Goal: Task Accomplishment & Management: Complete application form

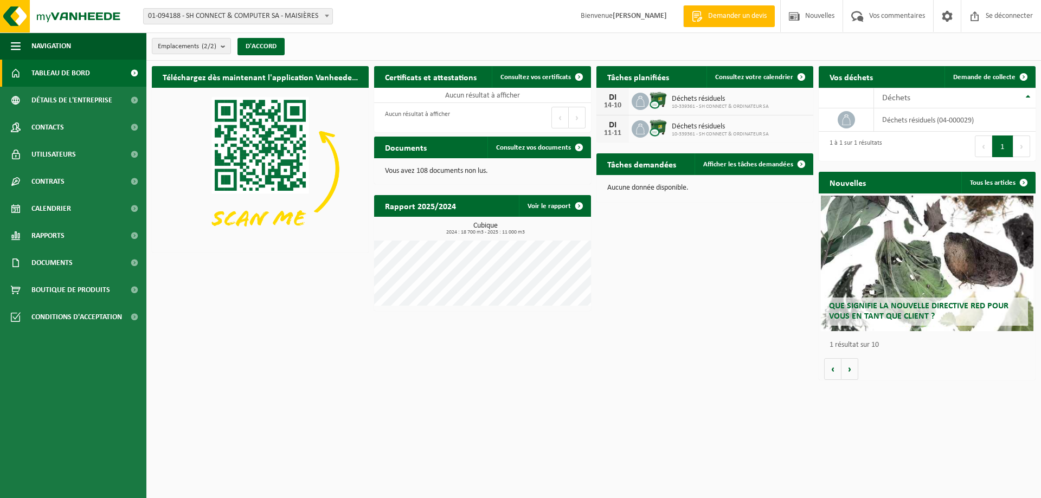
click at [676, 411] on html "Bifurquer: 01-094188 - SH CONNECT & COMPUTER SA - MAISIÈRES 10-339361 - SH CONN…" at bounding box center [520, 249] width 1041 height 498
click at [743, 77] on font "Consultez votre calendrier" at bounding box center [754, 77] width 78 height 7
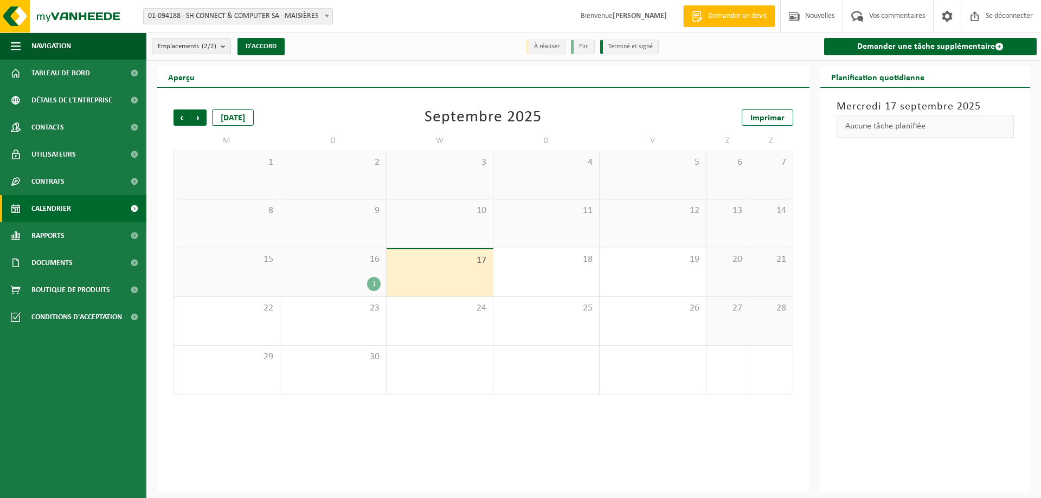
click at [372, 285] on font "1" at bounding box center [373, 284] width 3 height 7
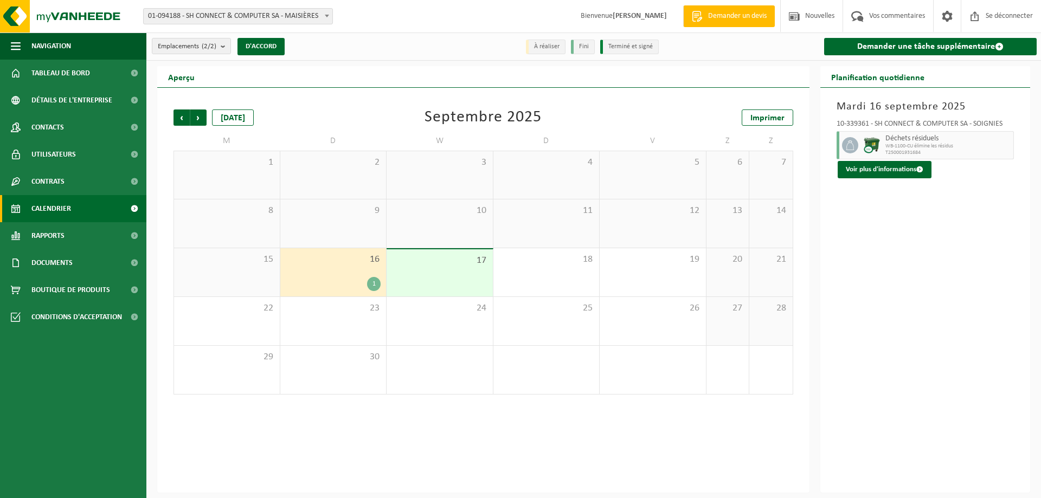
click at [350, 261] on span "16" at bounding box center [333, 260] width 95 height 12
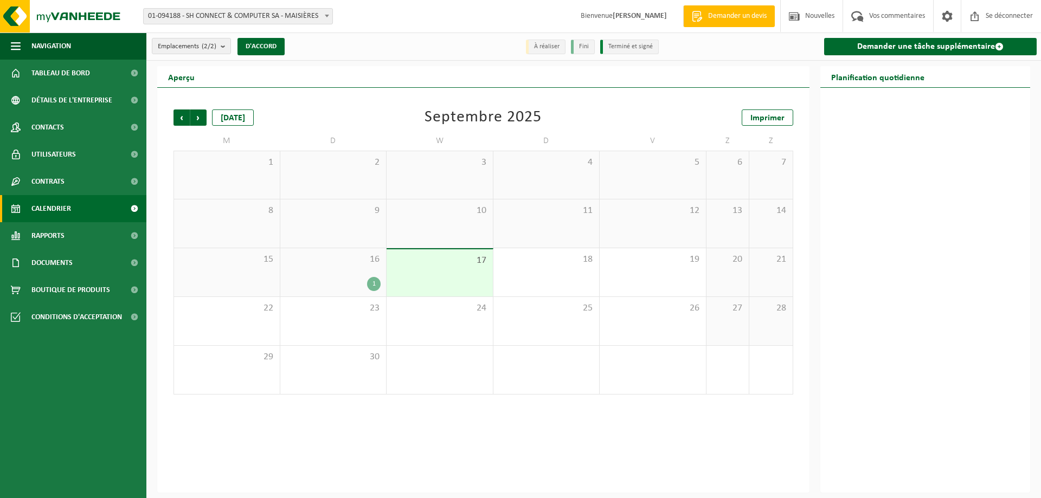
click at [462, 261] on span "17" at bounding box center [439, 261] width 95 height 12
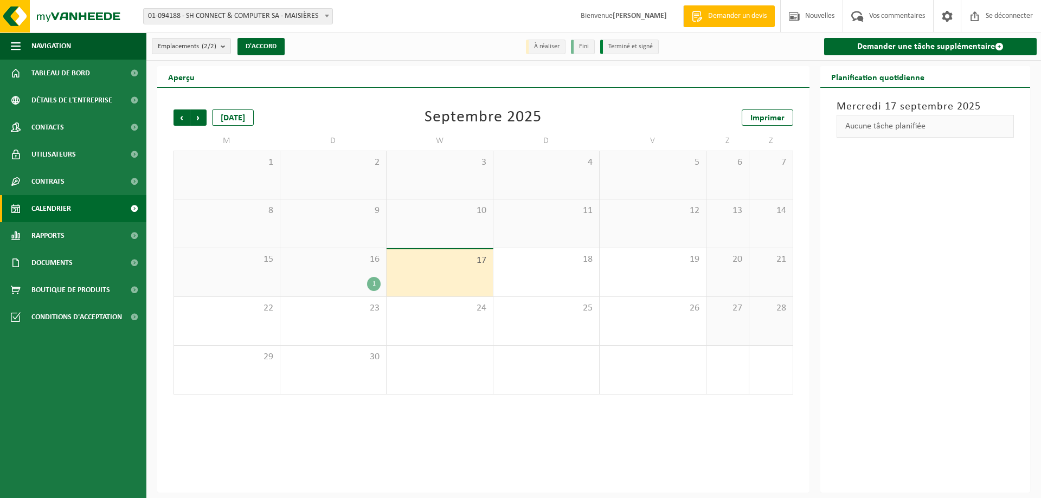
click at [347, 276] on div "16 1" at bounding box center [333, 272] width 106 height 48
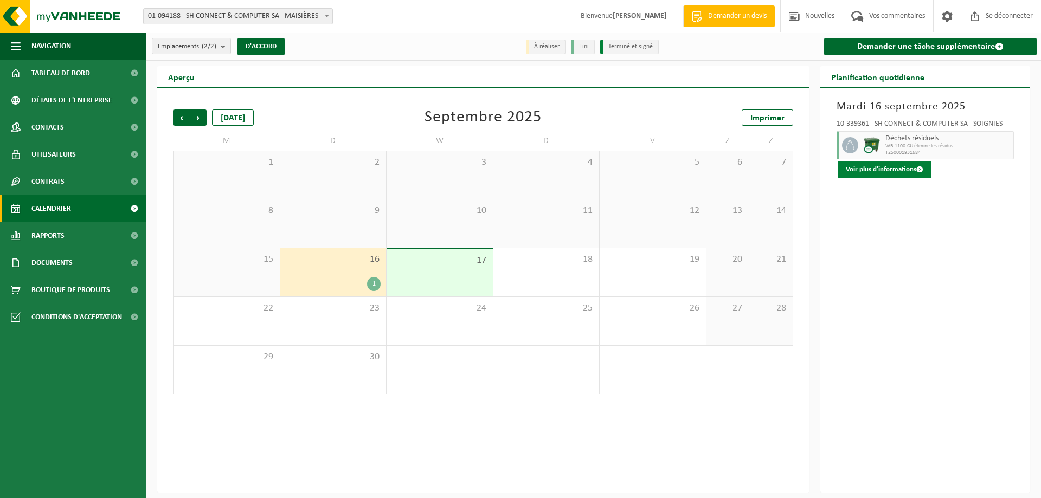
click at [915, 164] on button "Voir plus d'informations" at bounding box center [885, 169] width 94 height 17
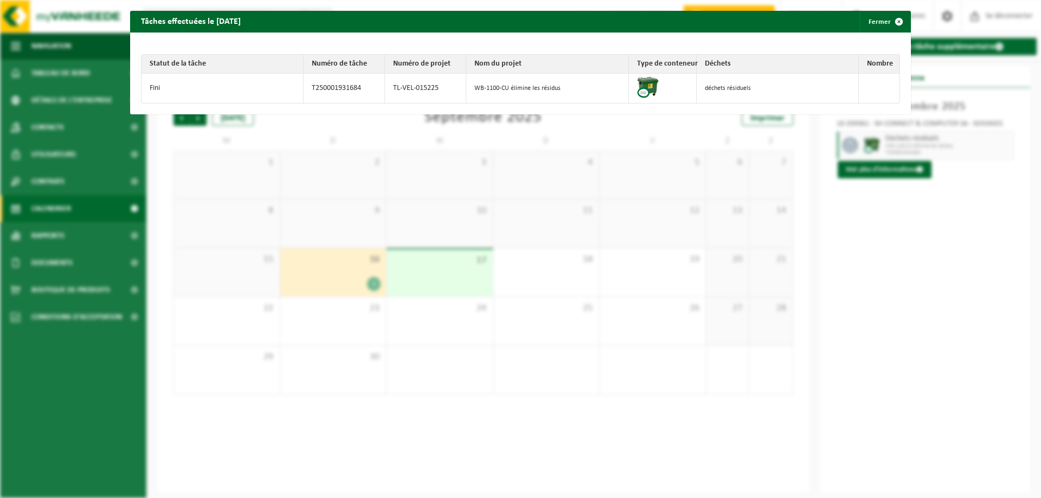
click at [888, 20] on span "button" at bounding box center [899, 22] width 22 height 22
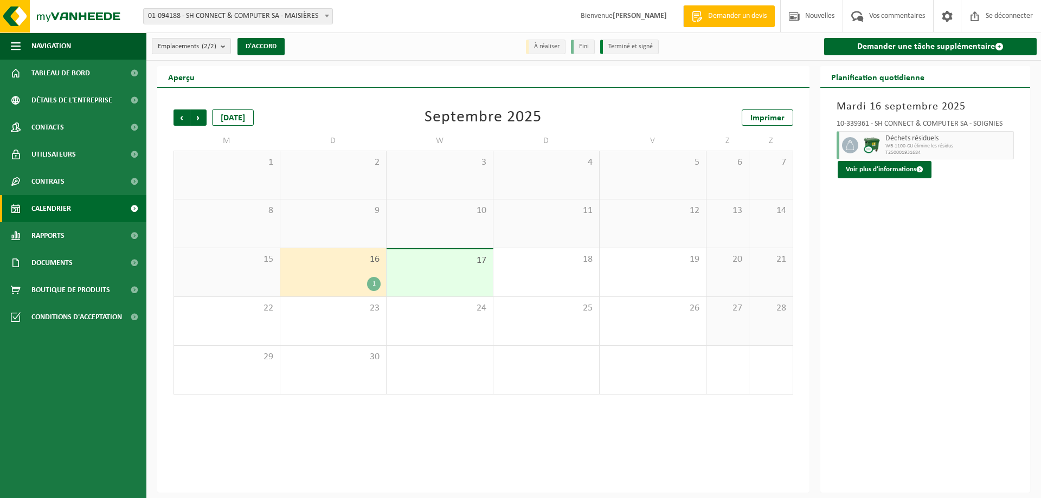
click at [922, 350] on div "Mardi 16 septembre 2025 10-339361 - SH CONNECT & COMPUTER SA - SOIGNIES Déchets…" at bounding box center [925, 290] width 210 height 405
click at [427, 274] on div "17" at bounding box center [440, 272] width 106 height 47
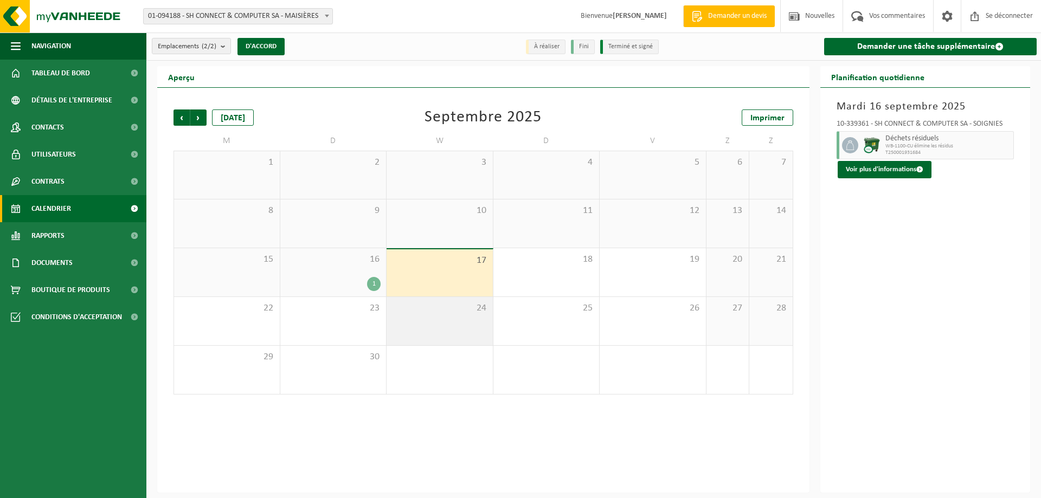
click at [468, 316] on div "24" at bounding box center [440, 321] width 106 height 48
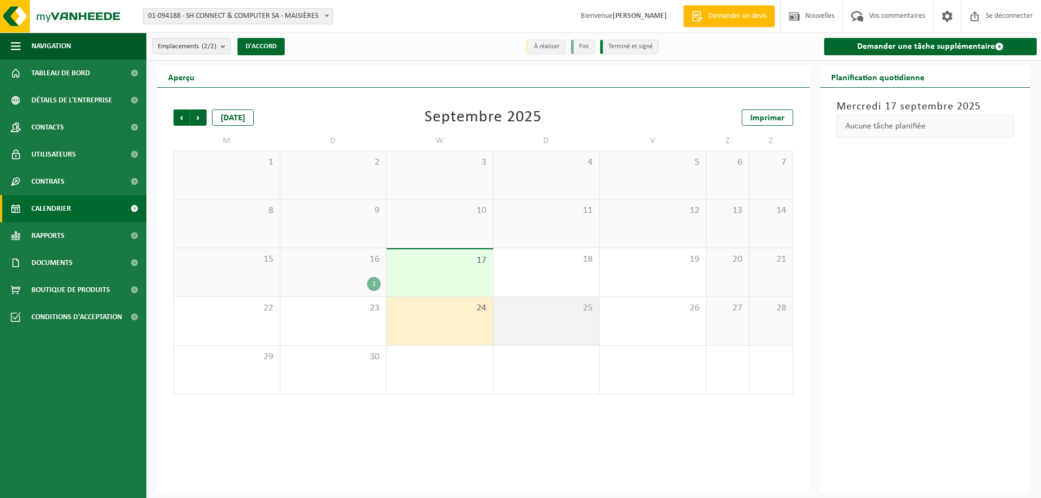
click at [562, 317] on div "25" at bounding box center [546, 321] width 106 height 48
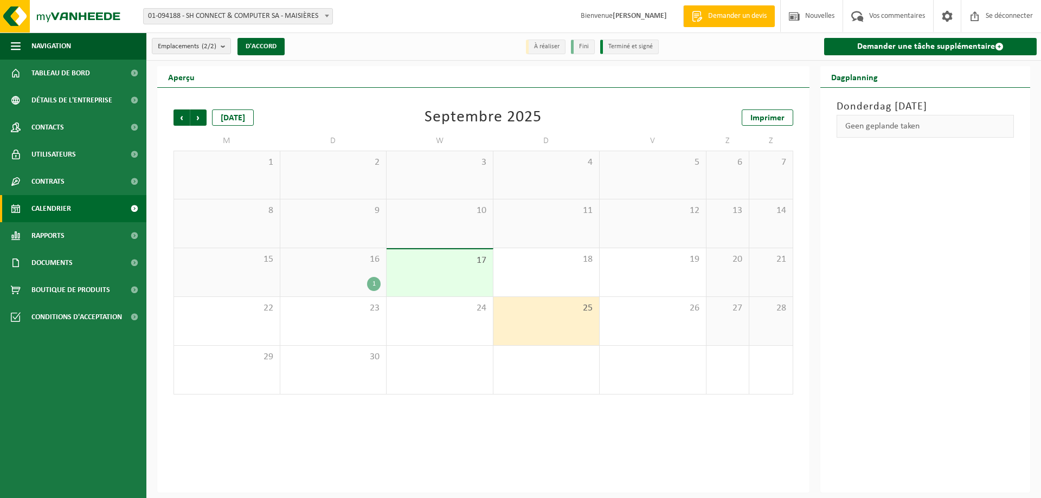
click at [331, 270] on div "16 1" at bounding box center [333, 272] width 106 height 48
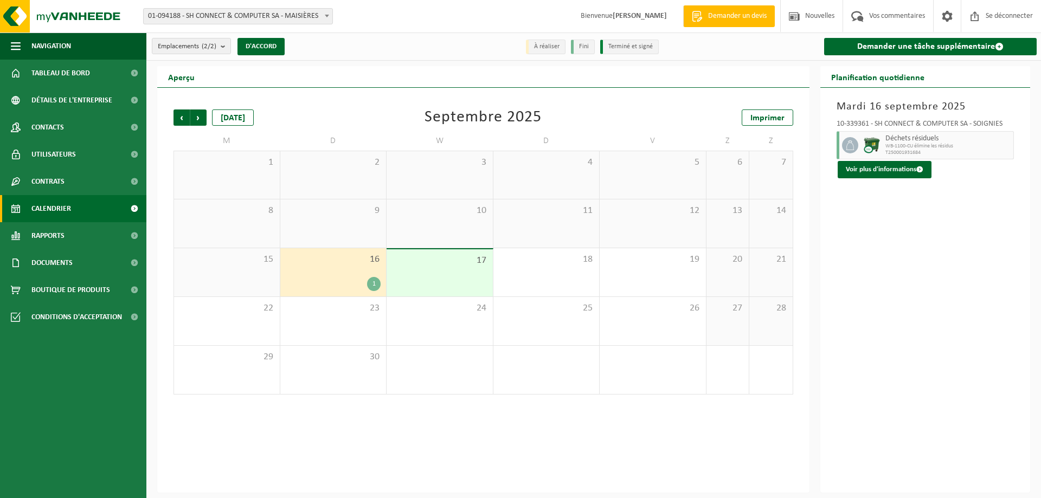
click at [479, 265] on font "17" at bounding box center [481, 260] width 10 height 10
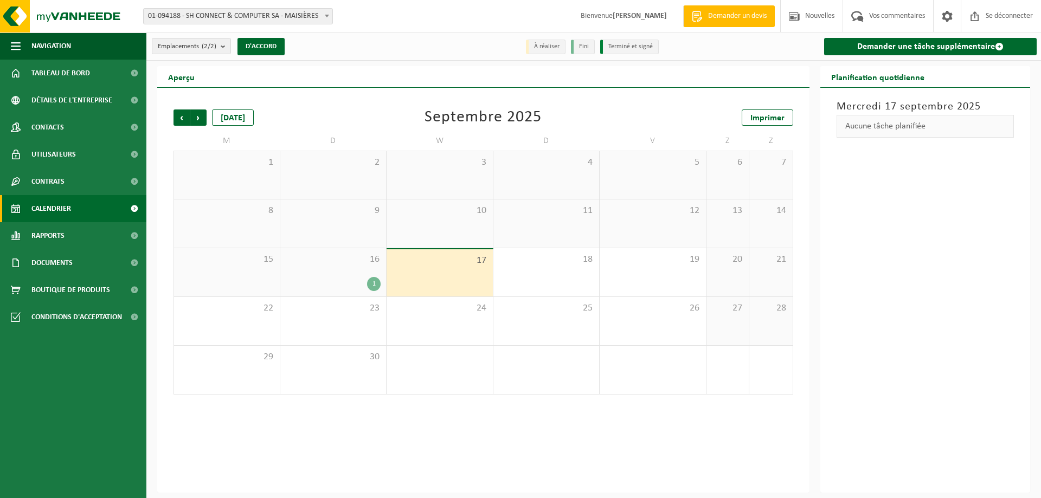
click at [333, 273] on div "16 1" at bounding box center [333, 272] width 106 height 48
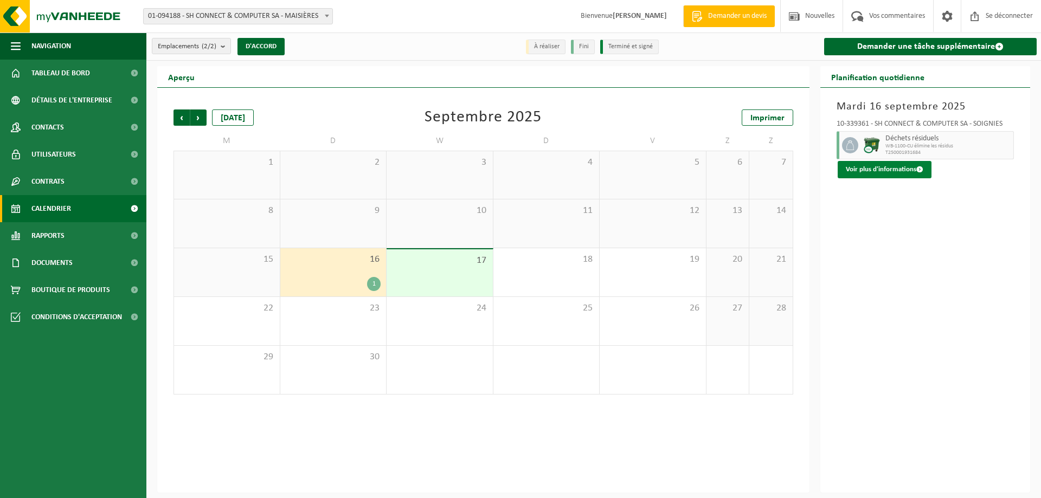
click at [854, 173] on button "Voir plus d'informations" at bounding box center [885, 169] width 94 height 17
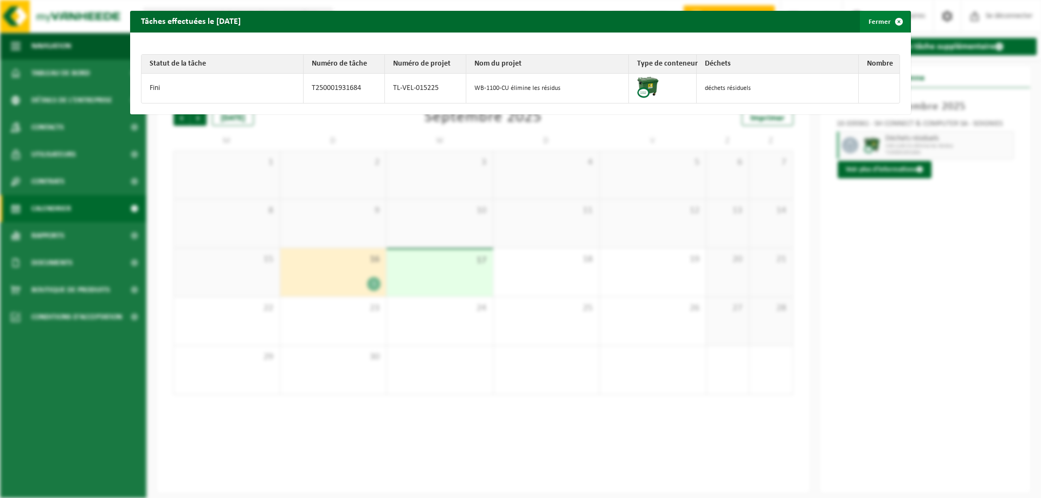
click at [892, 20] on span "button" at bounding box center [899, 22] width 22 height 22
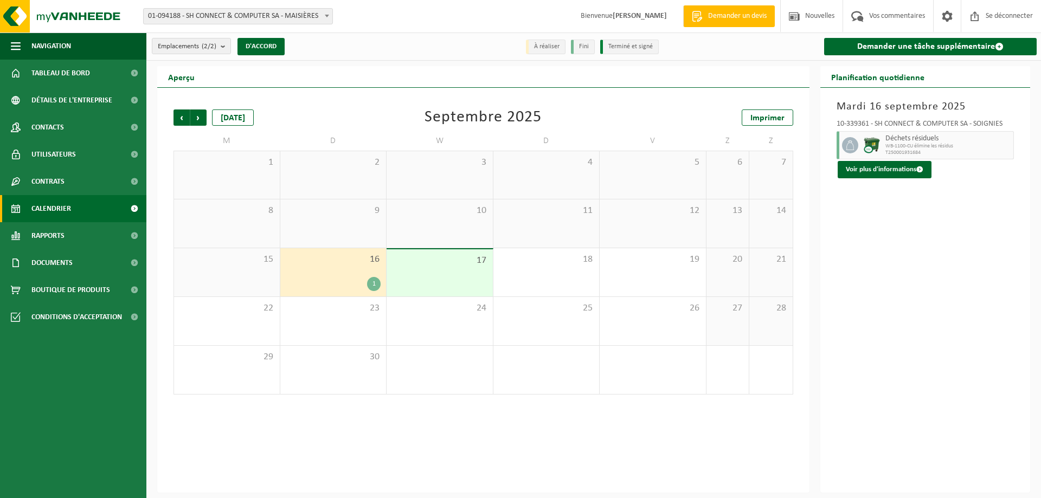
drag, startPoint x: 944, startPoint y: 282, endPoint x: 908, endPoint y: 274, distance: 37.2
click at [942, 282] on div "Mardi 16 septembre 2025 10-339361 - SH CONNECT & COMPUTER SA - SOIGNIES Déchets…" at bounding box center [925, 290] width 210 height 405
click at [443, 277] on div "17" at bounding box center [440, 272] width 106 height 47
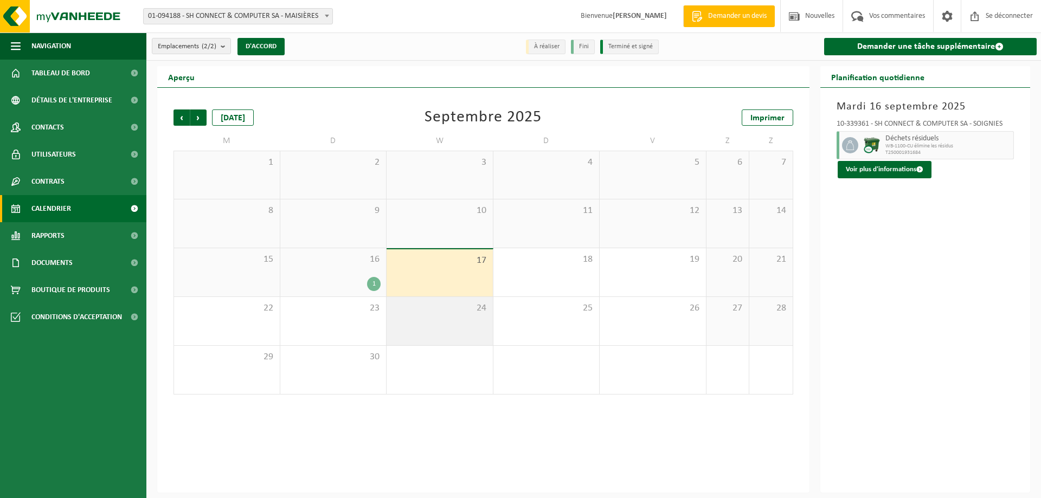
click at [458, 325] on div "24" at bounding box center [440, 321] width 106 height 48
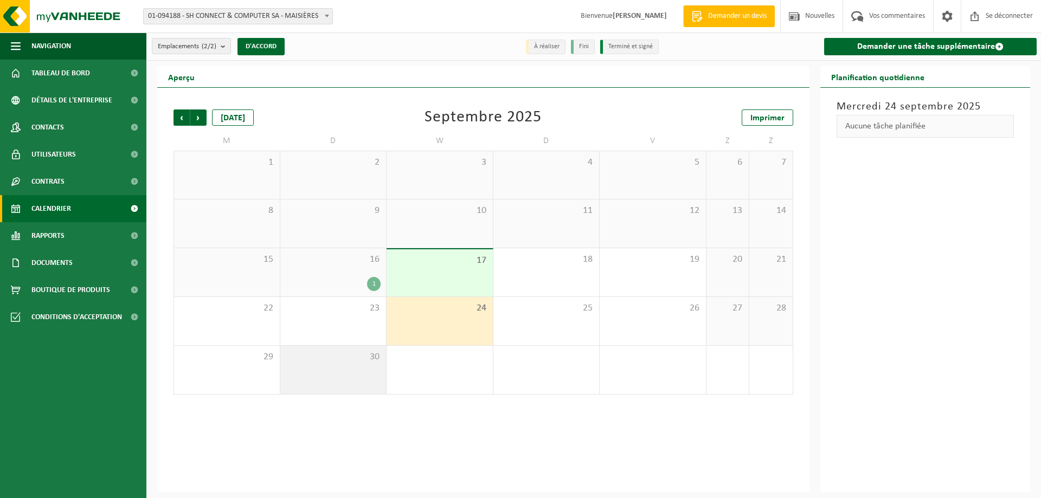
click at [352, 383] on div "30" at bounding box center [333, 370] width 106 height 48
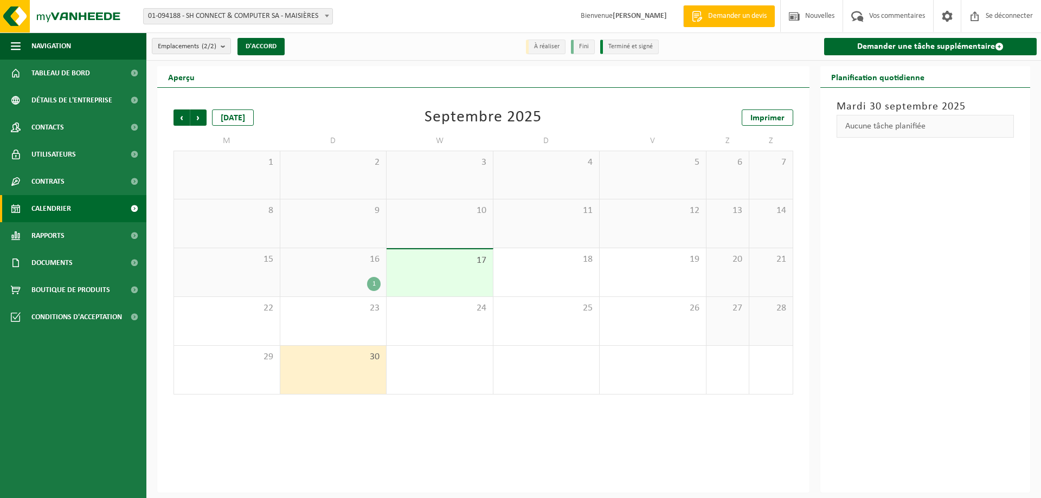
click at [436, 284] on div "17" at bounding box center [440, 272] width 106 height 47
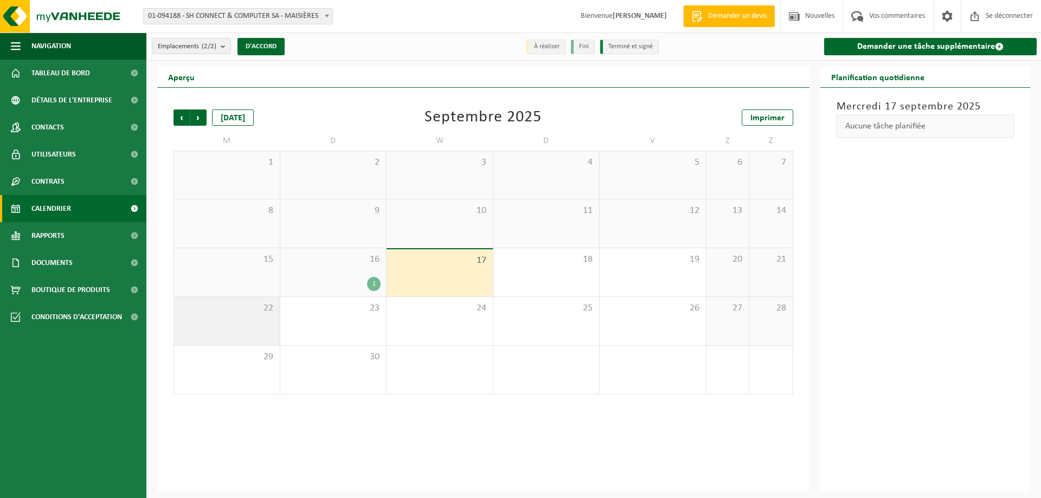
click at [249, 343] on div "22" at bounding box center [227, 321] width 106 height 48
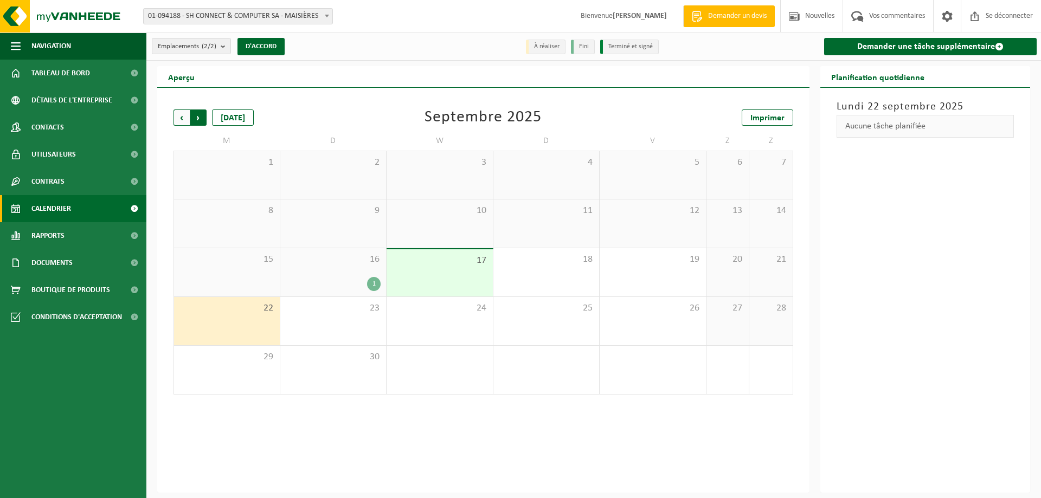
click at [178, 114] on span "Précédent" at bounding box center [181, 118] width 16 height 16
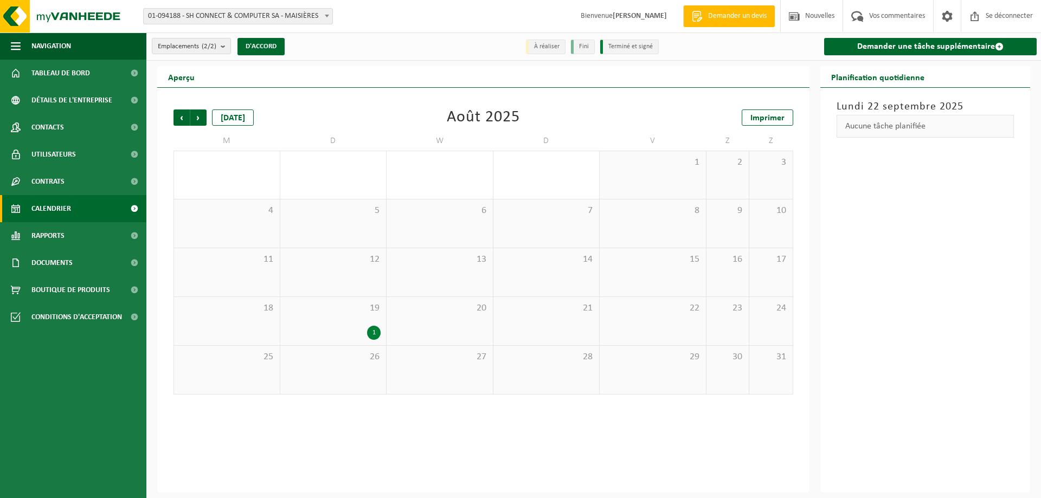
click at [339, 324] on div "19 1" at bounding box center [333, 321] width 106 height 48
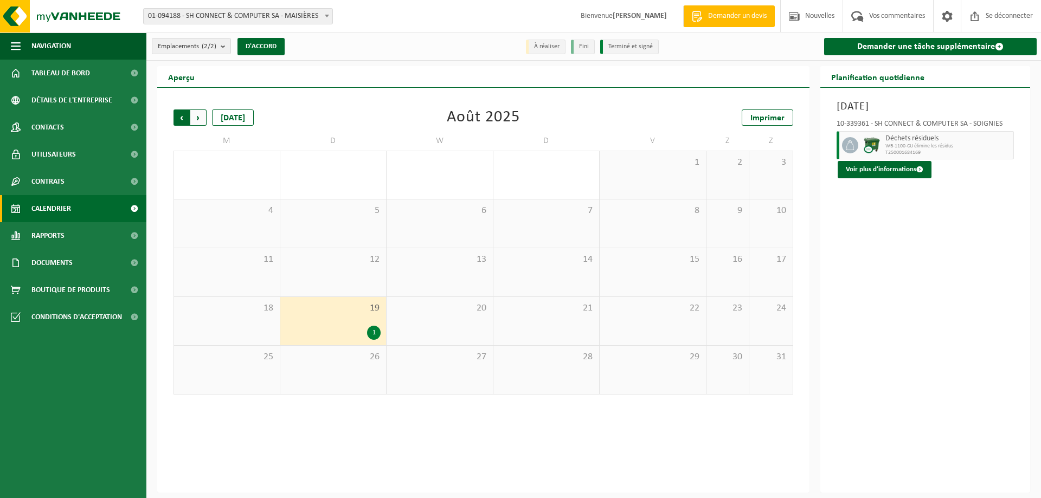
click at [202, 115] on span "Suivant" at bounding box center [198, 118] width 16 height 16
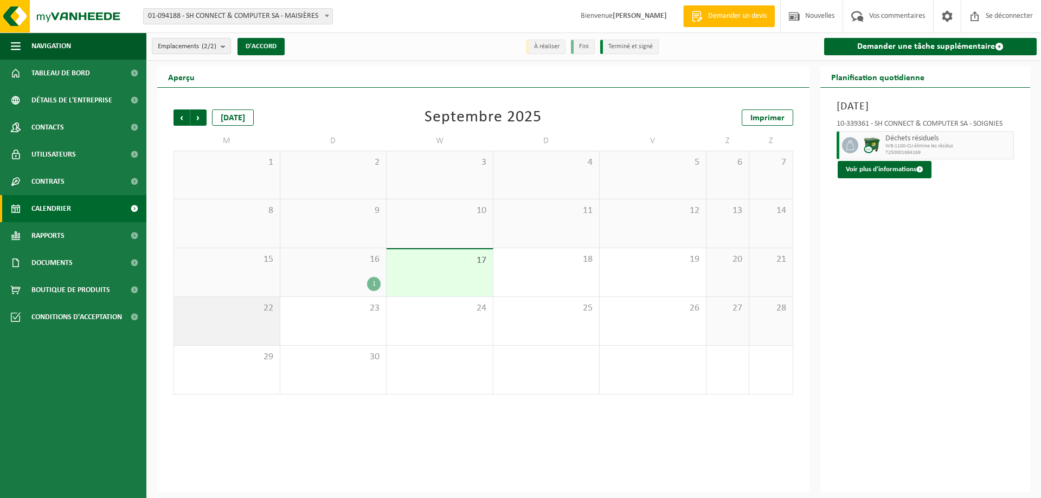
click at [262, 314] on span "22" at bounding box center [226, 308] width 95 height 12
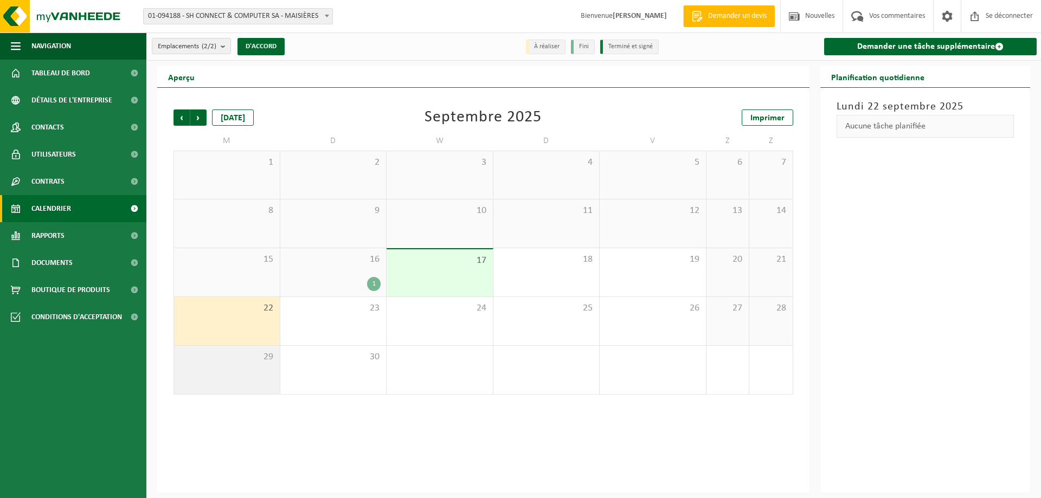
click at [244, 370] on div "29" at bounding box center [227, 370] width 106 height 48
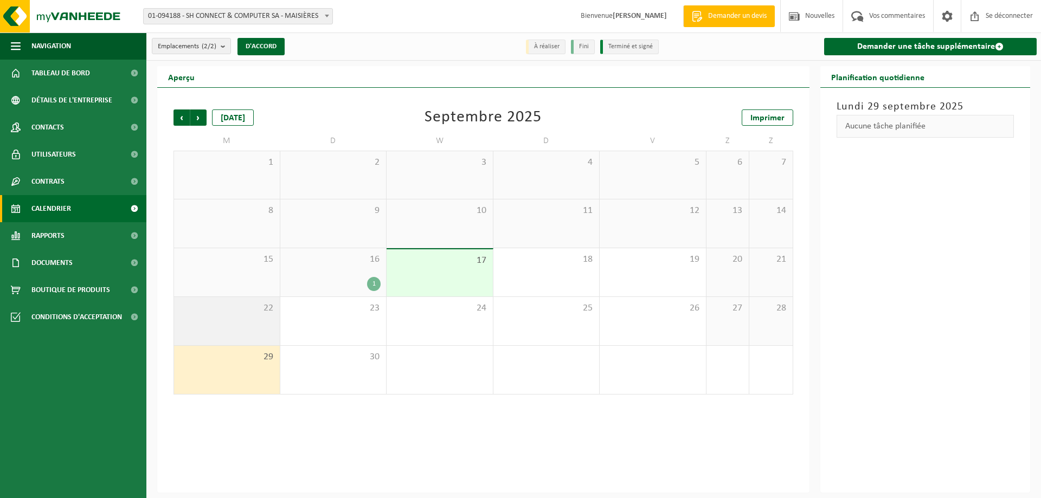
drag, startPoint x: 244, startPoint y: 300, endPoint x: 251, endPoint y: 299, distance: 7.1
click at [244, 299] on div "22" at bounding box center [227, 321] width 106 height 48
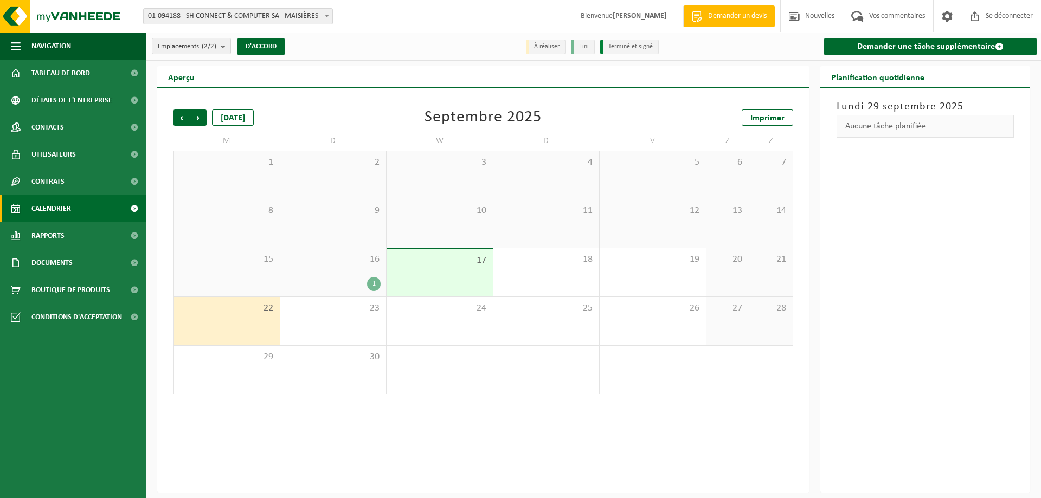
click at [335, 281] on div "1" at bounding box center [333, 284] width 95 height 14
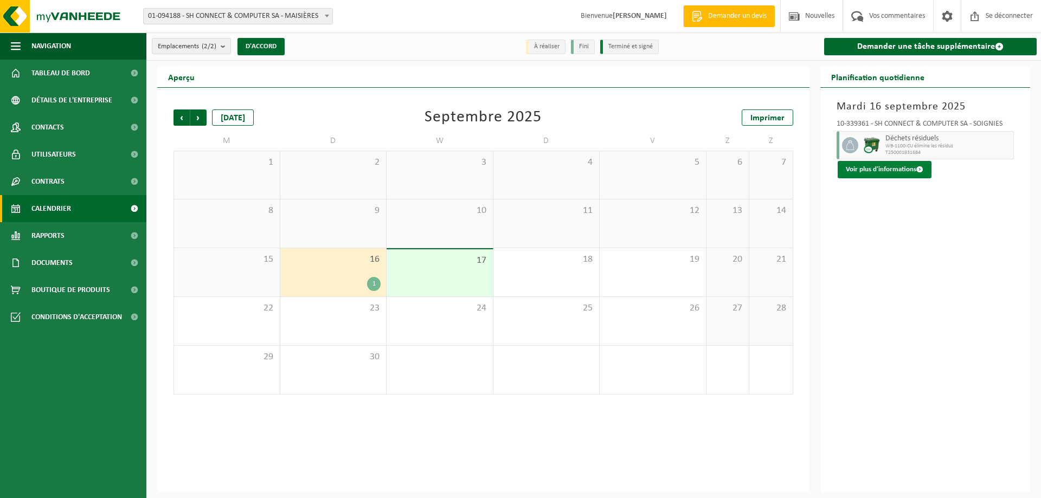
click at [879, 170] on font "Voir plus d'informations" at bounding box center [881, 169] width 70 height 7
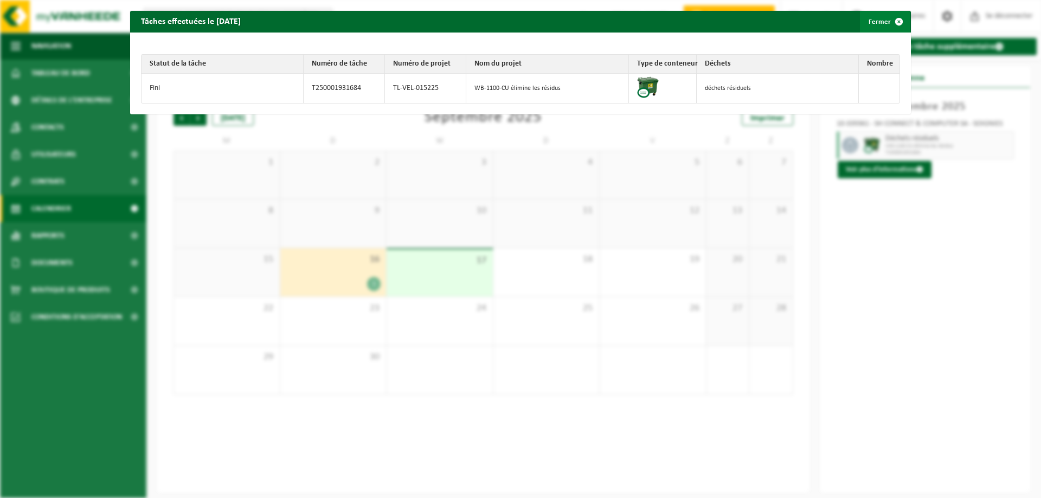
click at [890, 22] on span "button" at bounding box center [899, 22] width 22 height 22
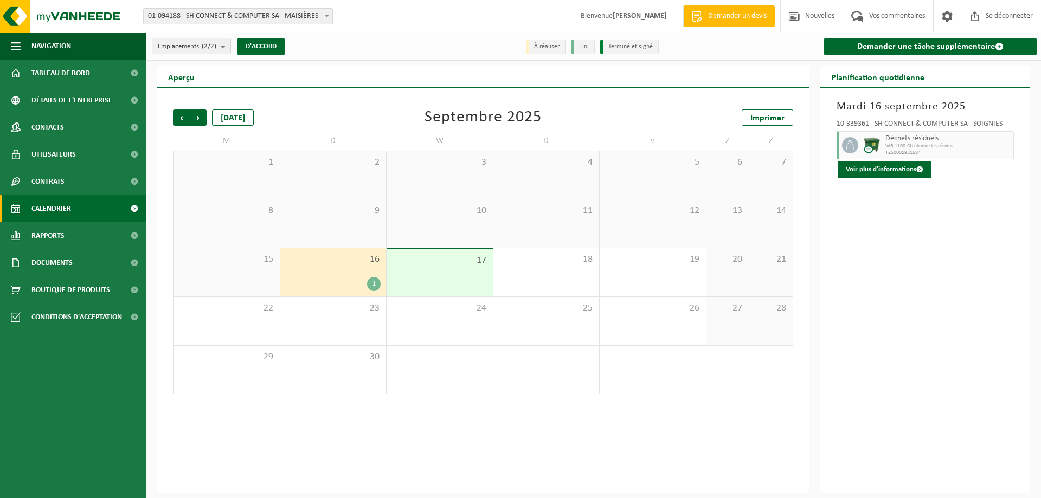
click at [903, 318] on div "Mardi 16 septembre 2025 10-339361 - SH CONNECT & COMPUTER SA - SOIGNIES Déchets…" at bounding box center [925, 290] width 210 height 405
click at [435, 265] on span "17" at bounding box center [439, 261] width 95 height 12
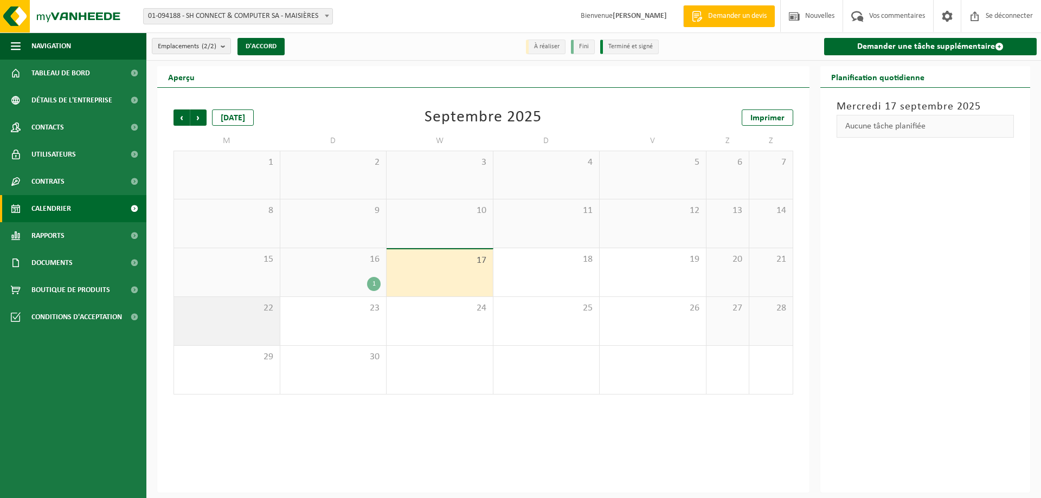
click at [256, 329] on div "22" at bounding box center [227, 321] width 106 height 48
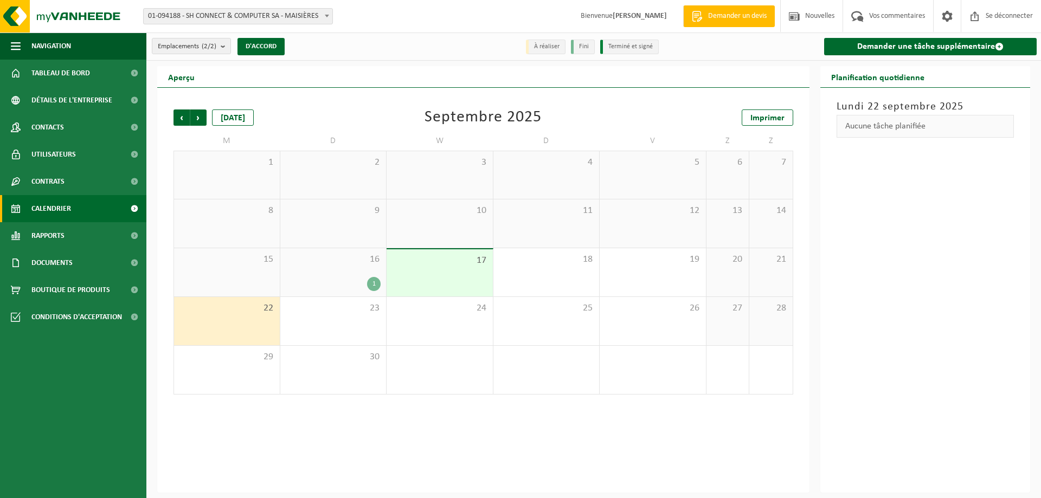
click at [424, 265] on span "17" at bounding box center [439, 261] width 95 height 12
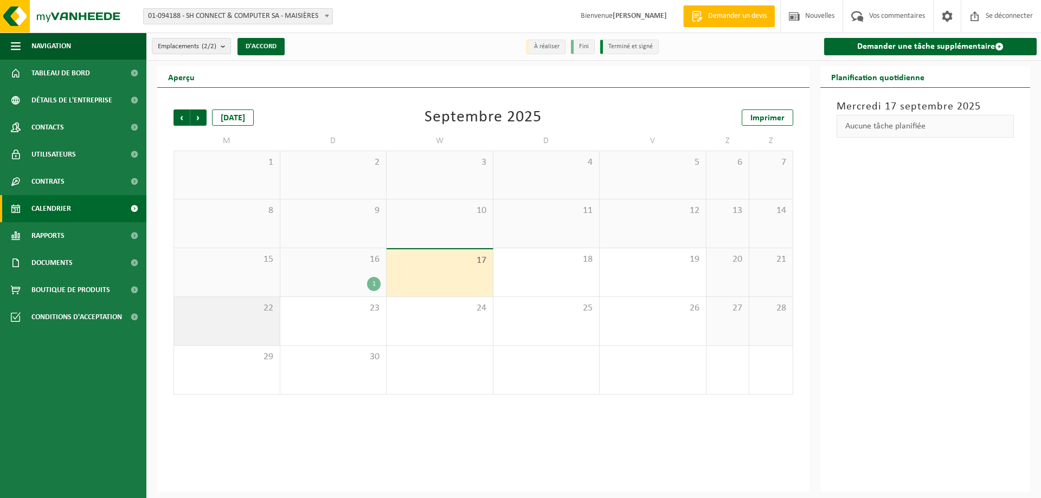
click at [221, 321] on div "22" at bounding box center [227, 321] width 106 height 48
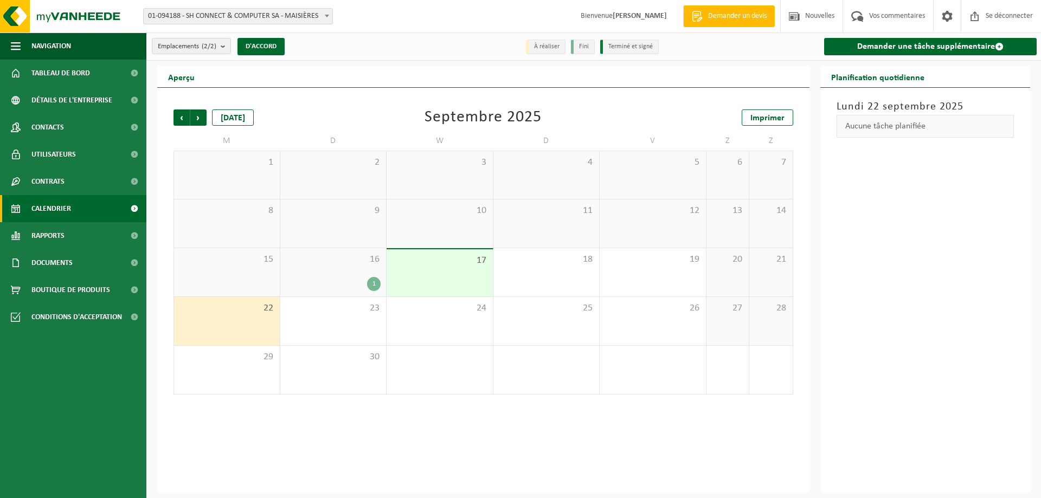
click at [881, 125] on font "Aucune tâche planifiée" at bounding box center [885, 126] width 80 height 9
click at [912, 42] on font "Demander une tâche supplémentaire" at bounding box center [926, 46] width 138 height 9
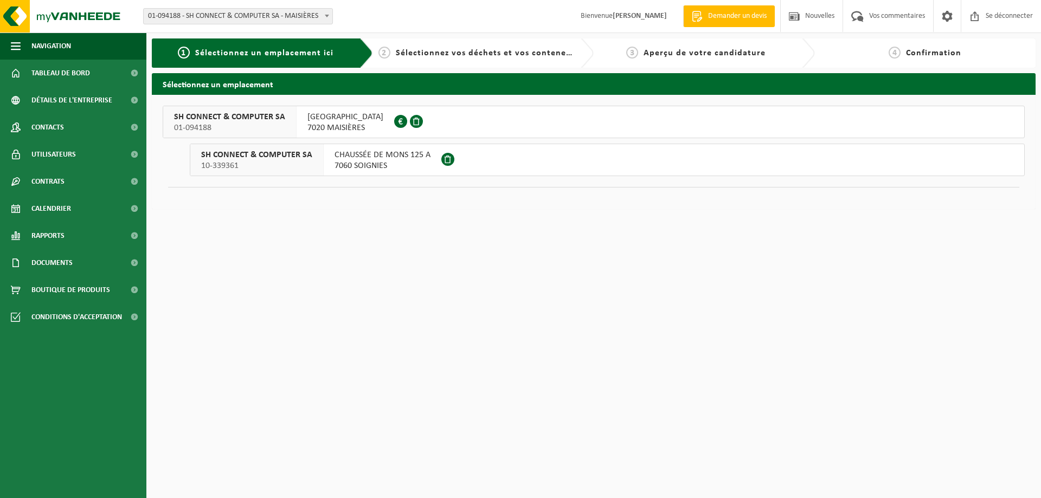
click at [321, 122] on span "RUE GRANDE 246" at bounding box center [345, 117] width 76 height 11
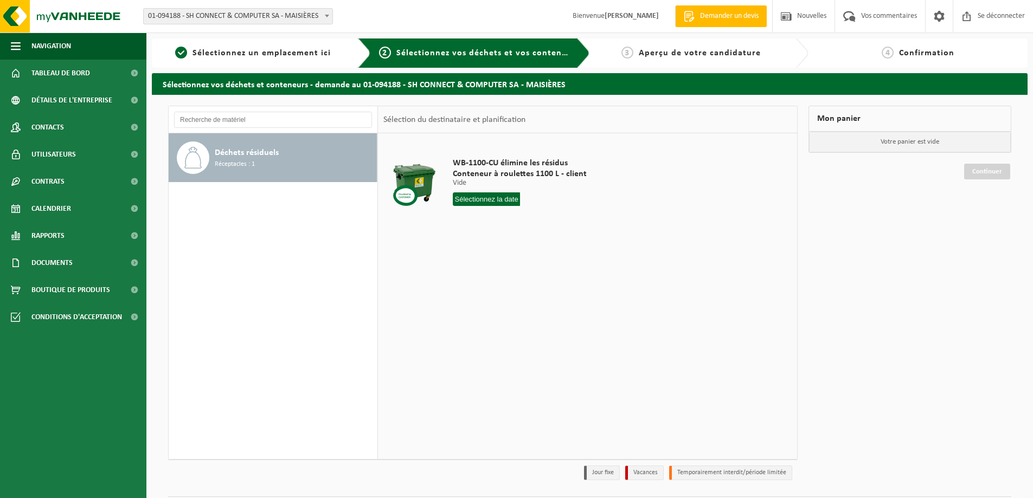
click at [482, 196] on input "text" at bounding box center [486, 199] width 67 height 14
click at [481, 325] on font "23" at bounding box center [483, 323] width 9 height 9
type input "Van 2025-09-23"
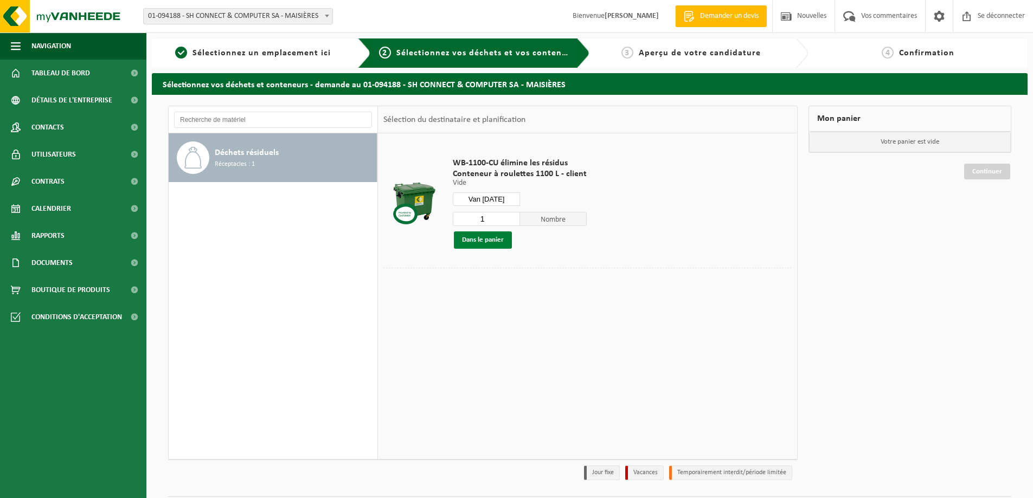
click at [484, 235] on button "Dans le panier" at bounding box center [483, 239] width 58 height 17
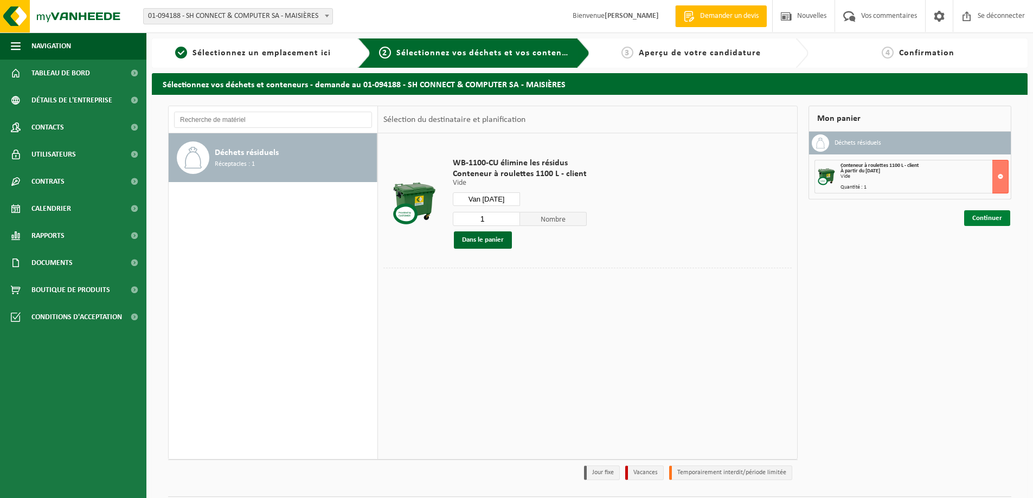
click at [990, 216] on font "Continuer" at bounding box center [987, 218] width 30 height 7
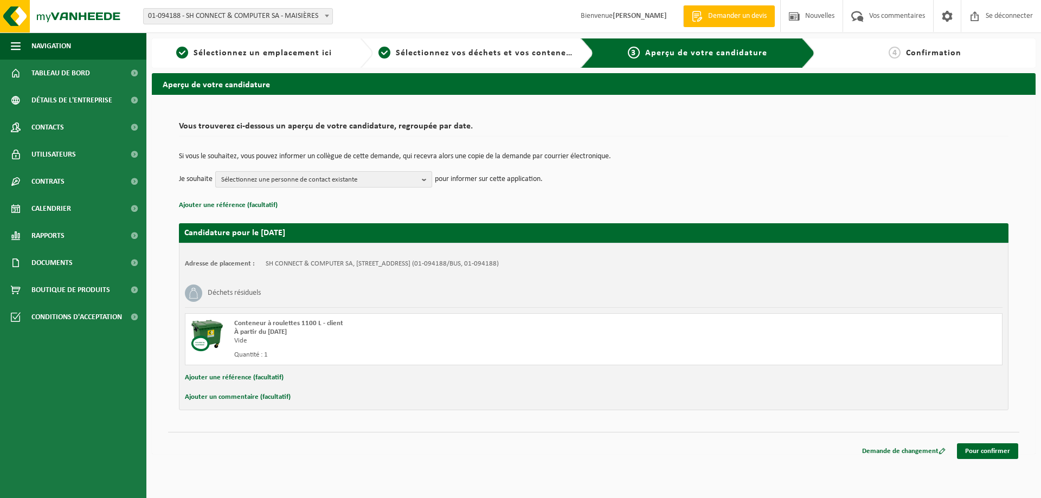
click at [363, 174] on span "Sélectionnez une personne de contact existante" at bounding box center [319, 180] width 196 height 16
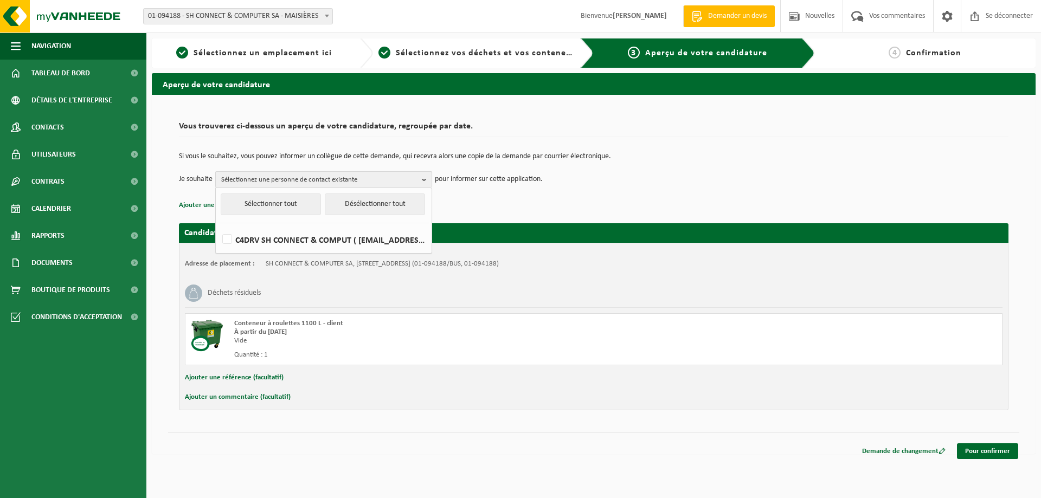
click at [363, 174] on span "Sélectionnez une personne de contact existante" at bounding box center [319, 180] width 196 height 16
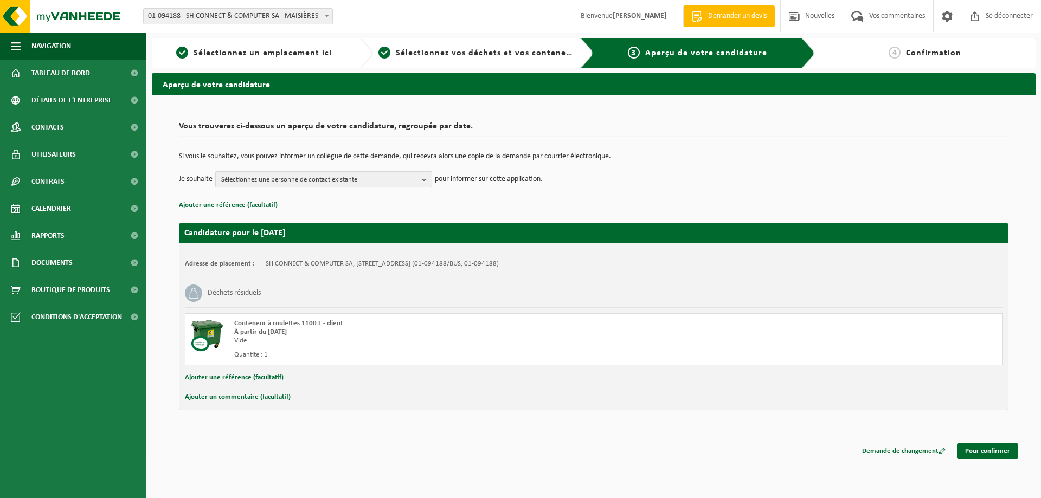
click at [369, 175] on span "Sélectionnez une personne de contact existante" at bounding box center [319, 180] width 196 height 16
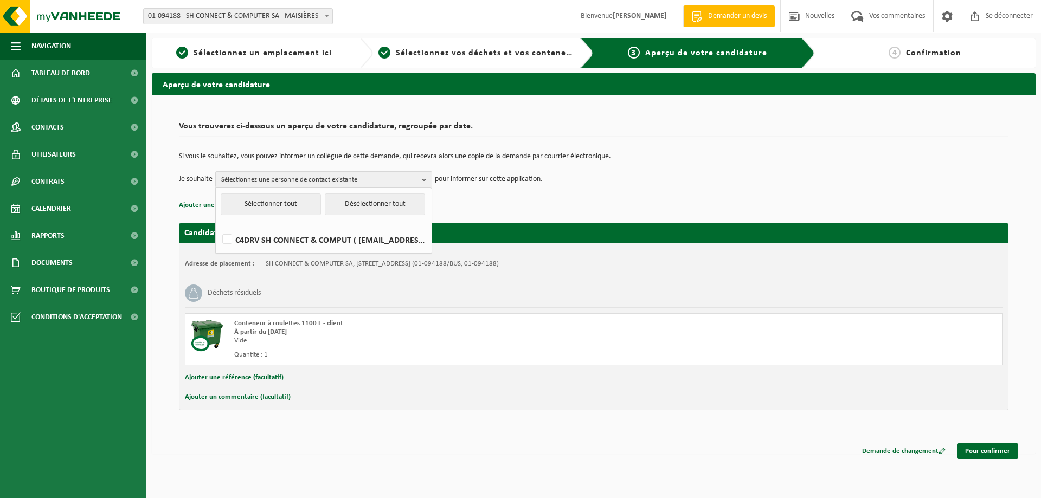
click at [632, 189] on div "Si vous le souhaitez, vous pouvez informer un collègue de cette demande, qui re…" at bounding box center [593, 170] width 829 height 56
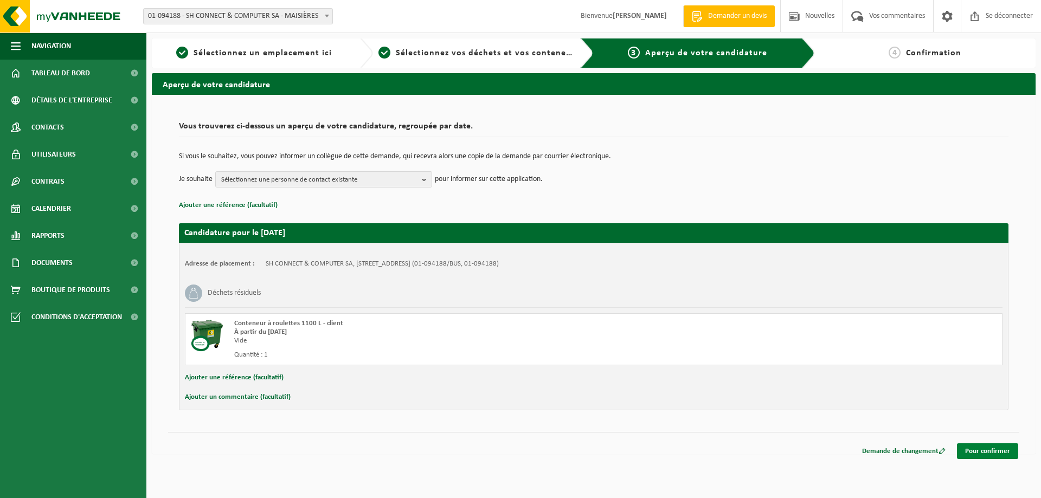
click at [974, 450] on font "Pour confirmer" at bounding box center [987, 451] width 45 height 7
